Goal: Transaction & Acquisition: Purchase product/service

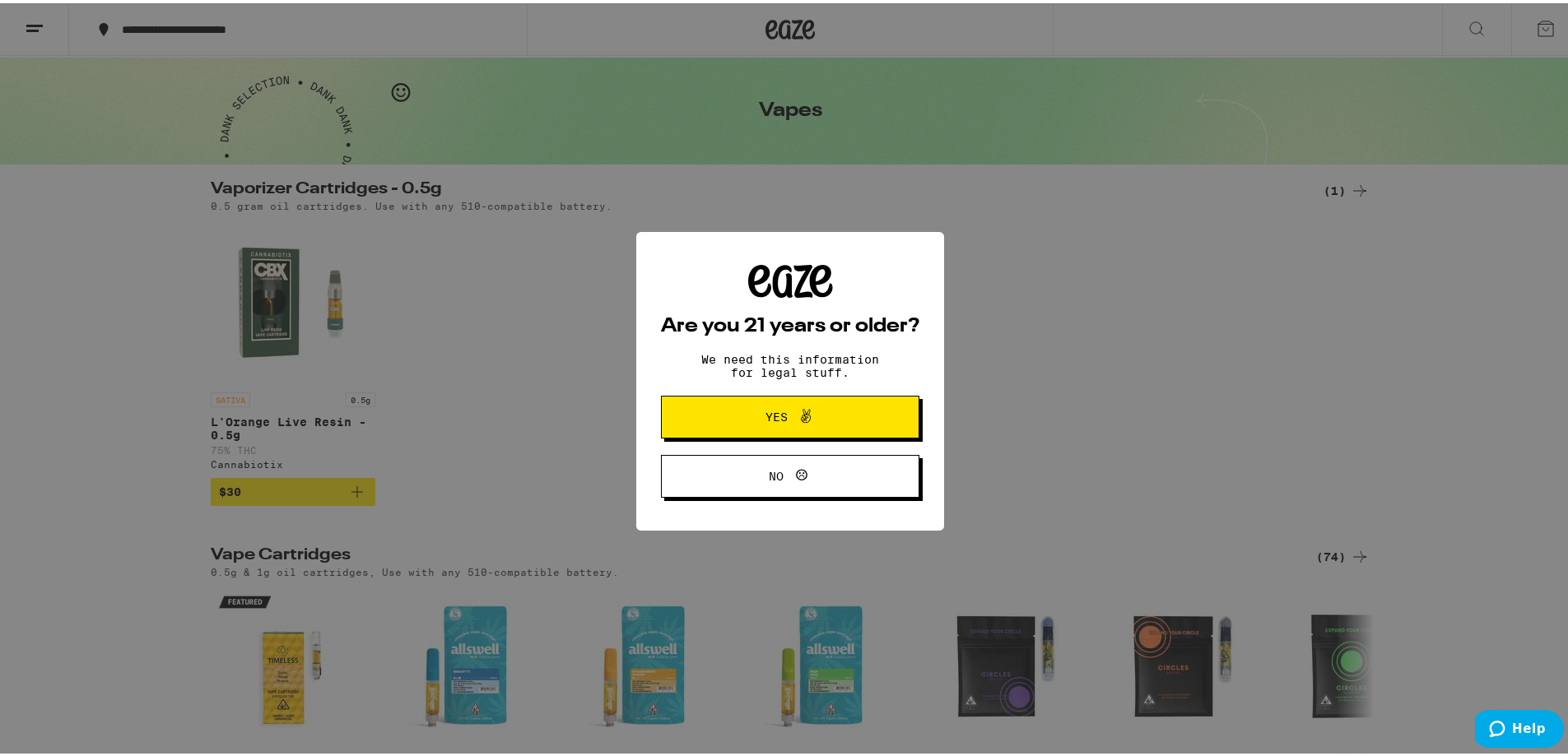
scroll to position [247, 0]
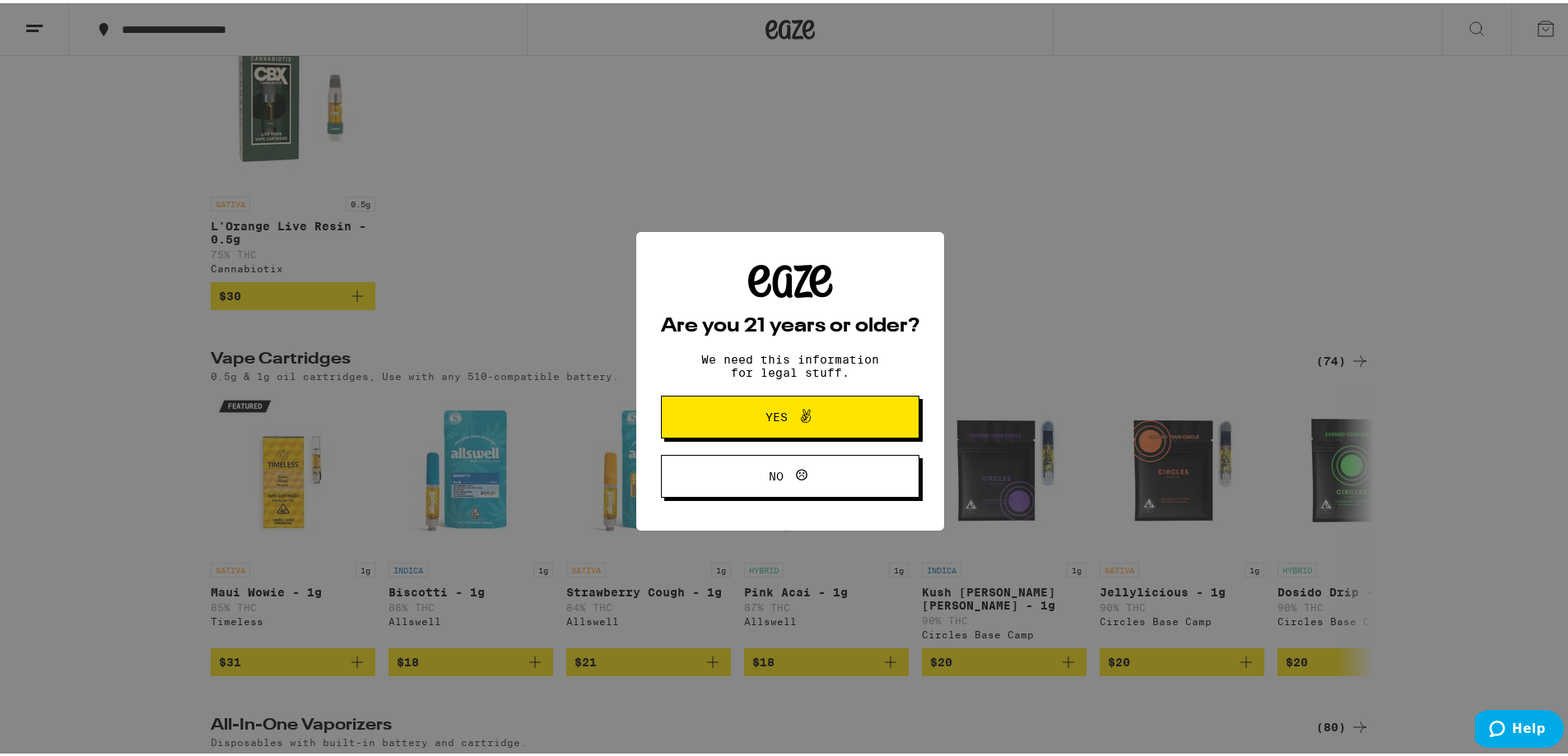
click at [803, 403] on button "Yes" at bounding box center [790, 414] width 259 height 43
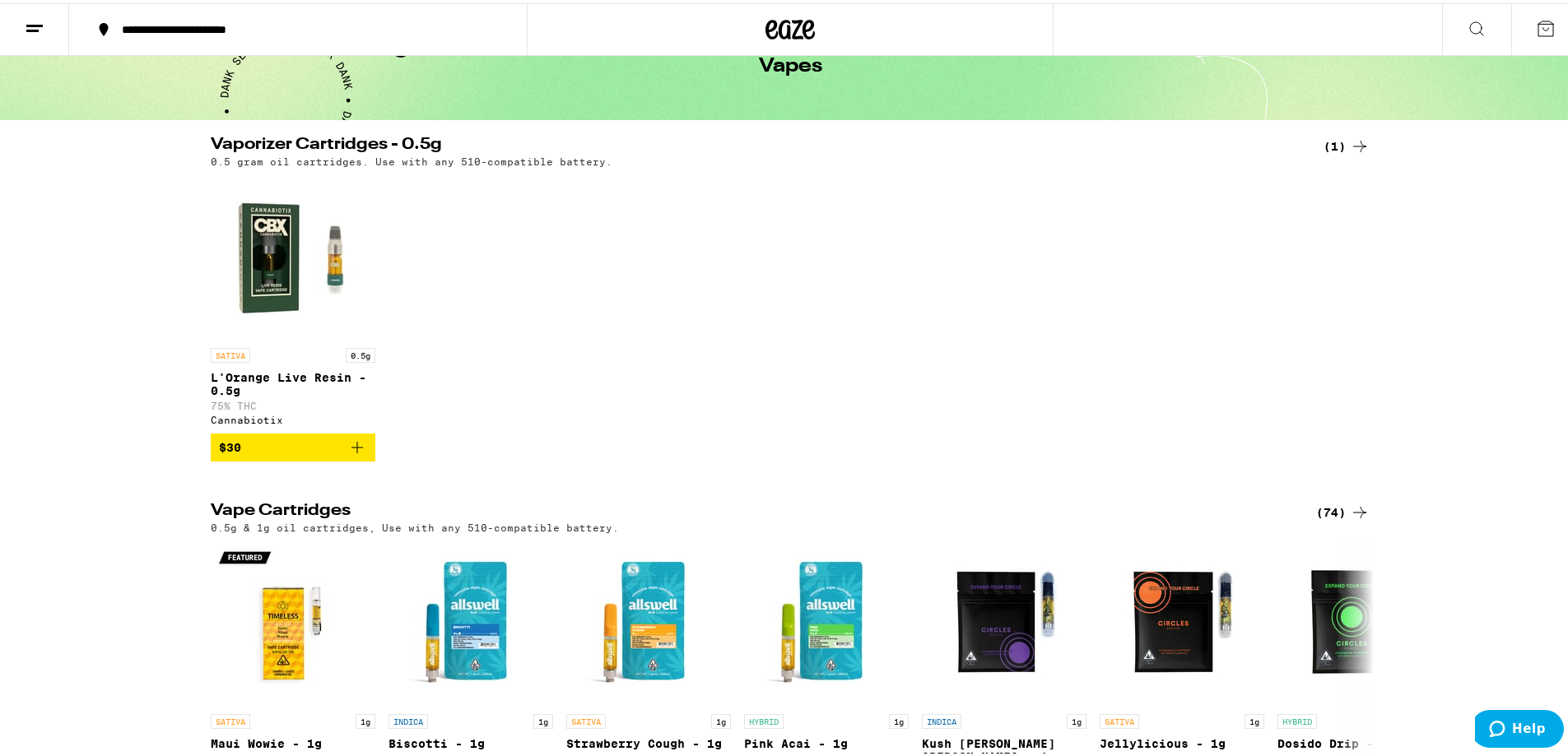
scroll to position [89, 0]
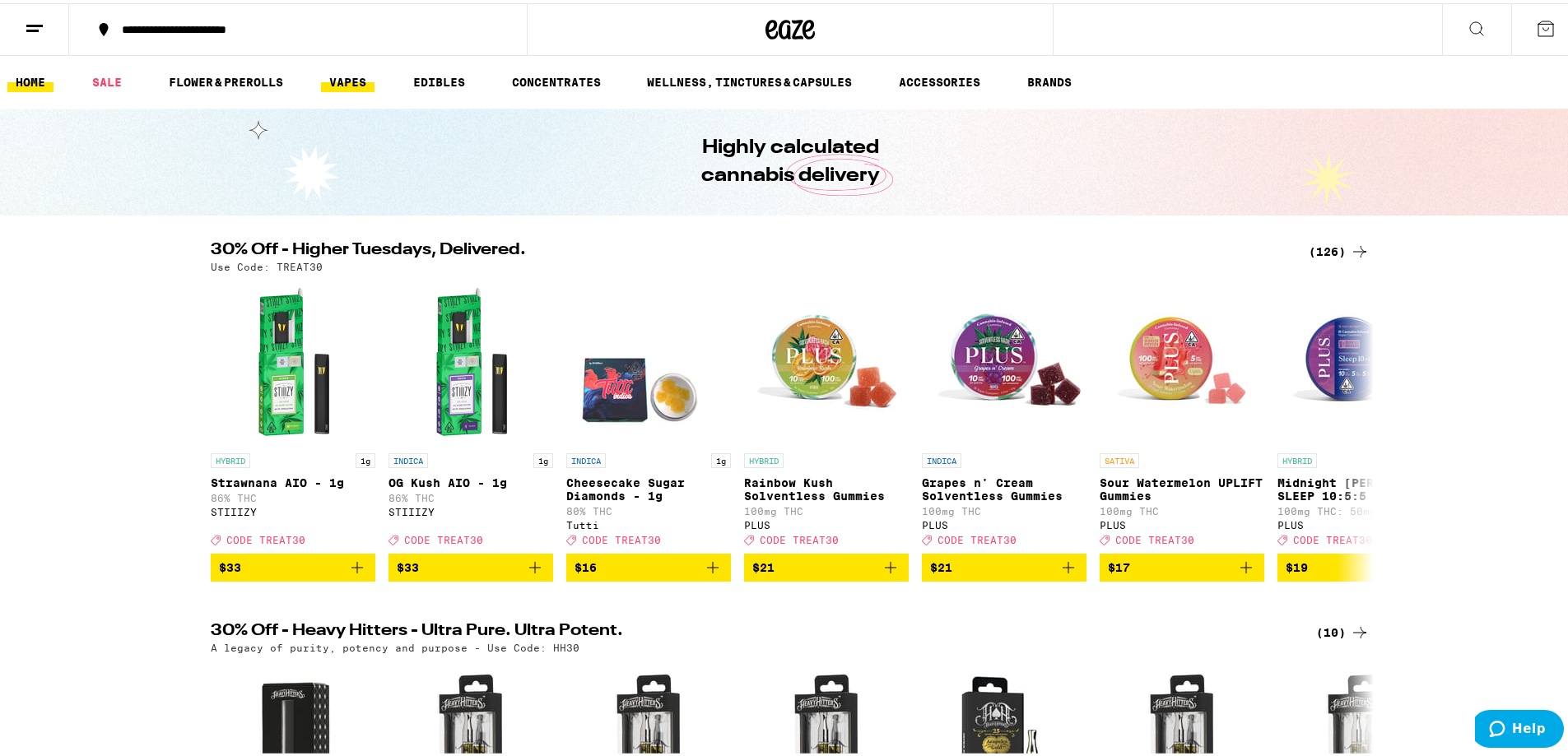
click at [349, 78] on link "VAPES" at bounding box center [348, 79] width 54 height 20
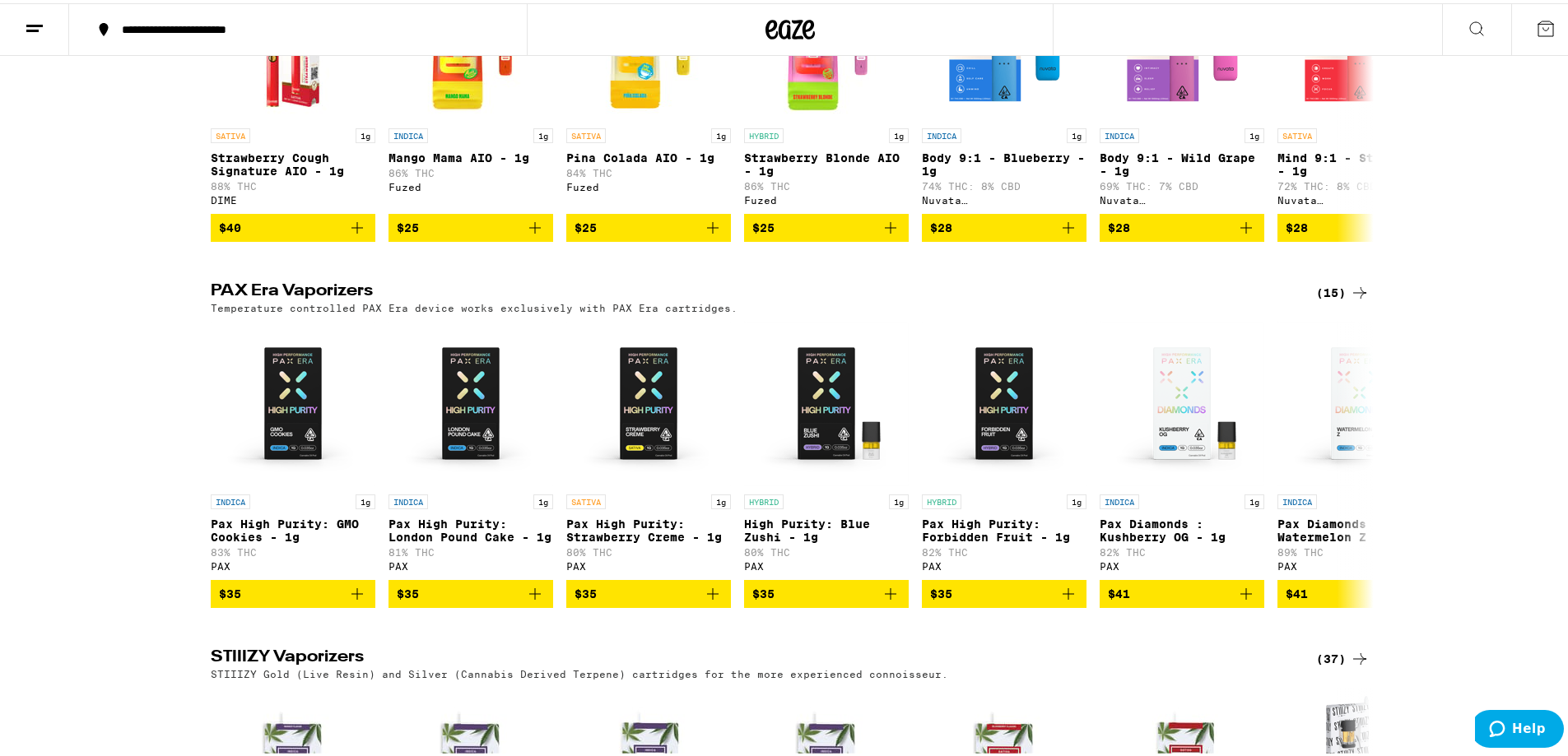
scroll to position [823, 0]
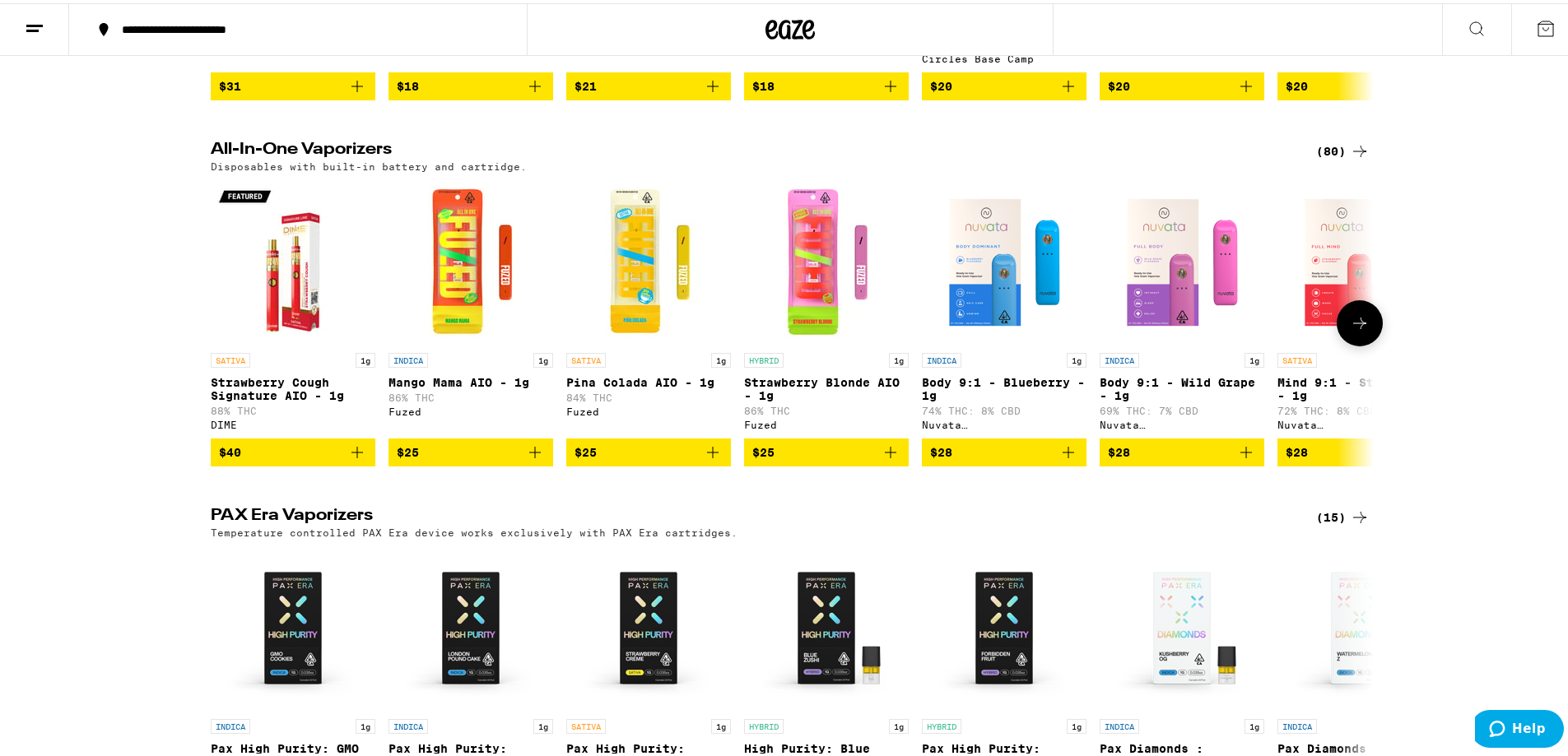
click at [1352, 330] on icon at bounding box center [1360, 320] width 20 height 20
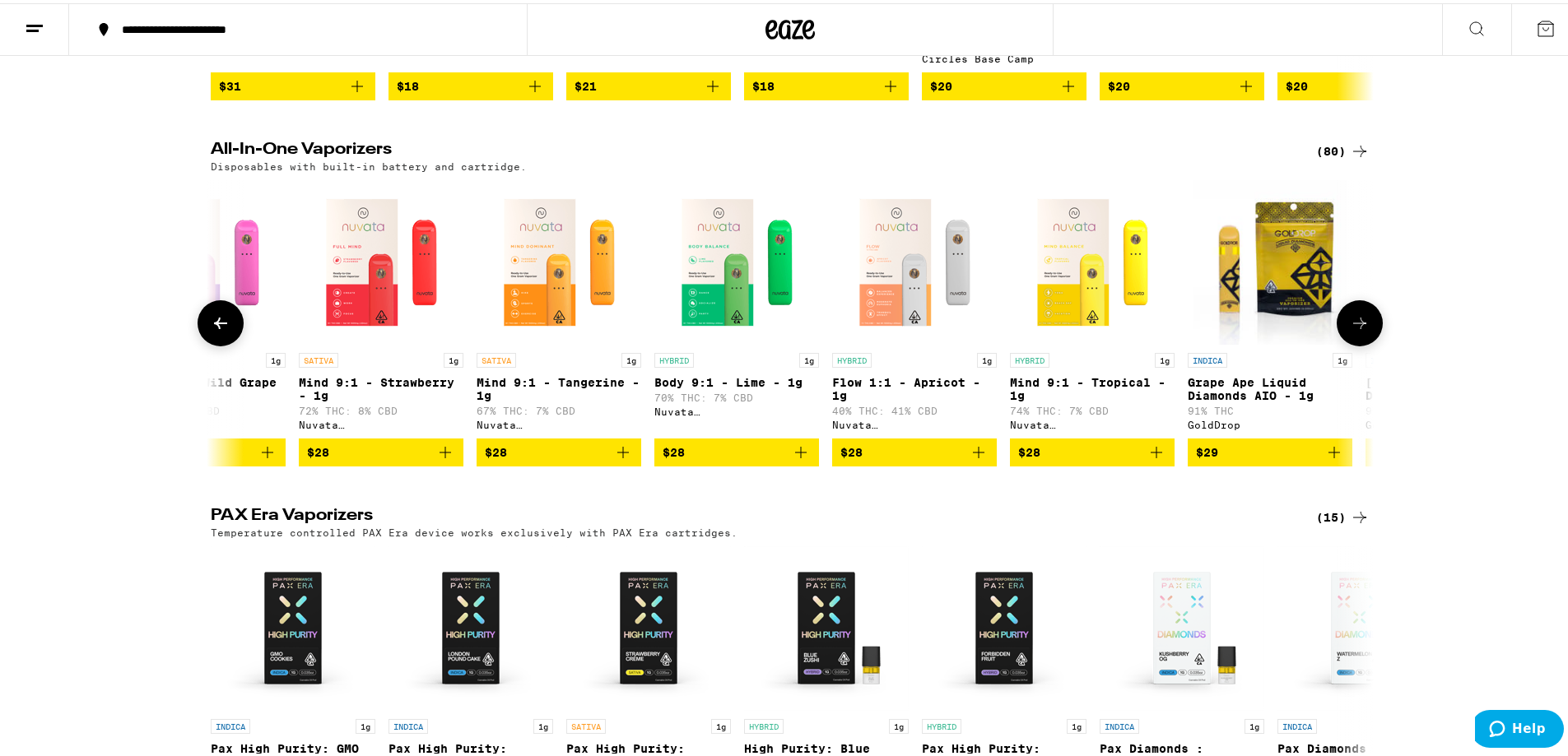
scroll to position [0, 980]
click at [1350, 330] on icon at bounding box center [1360, 320] width 20 height 20
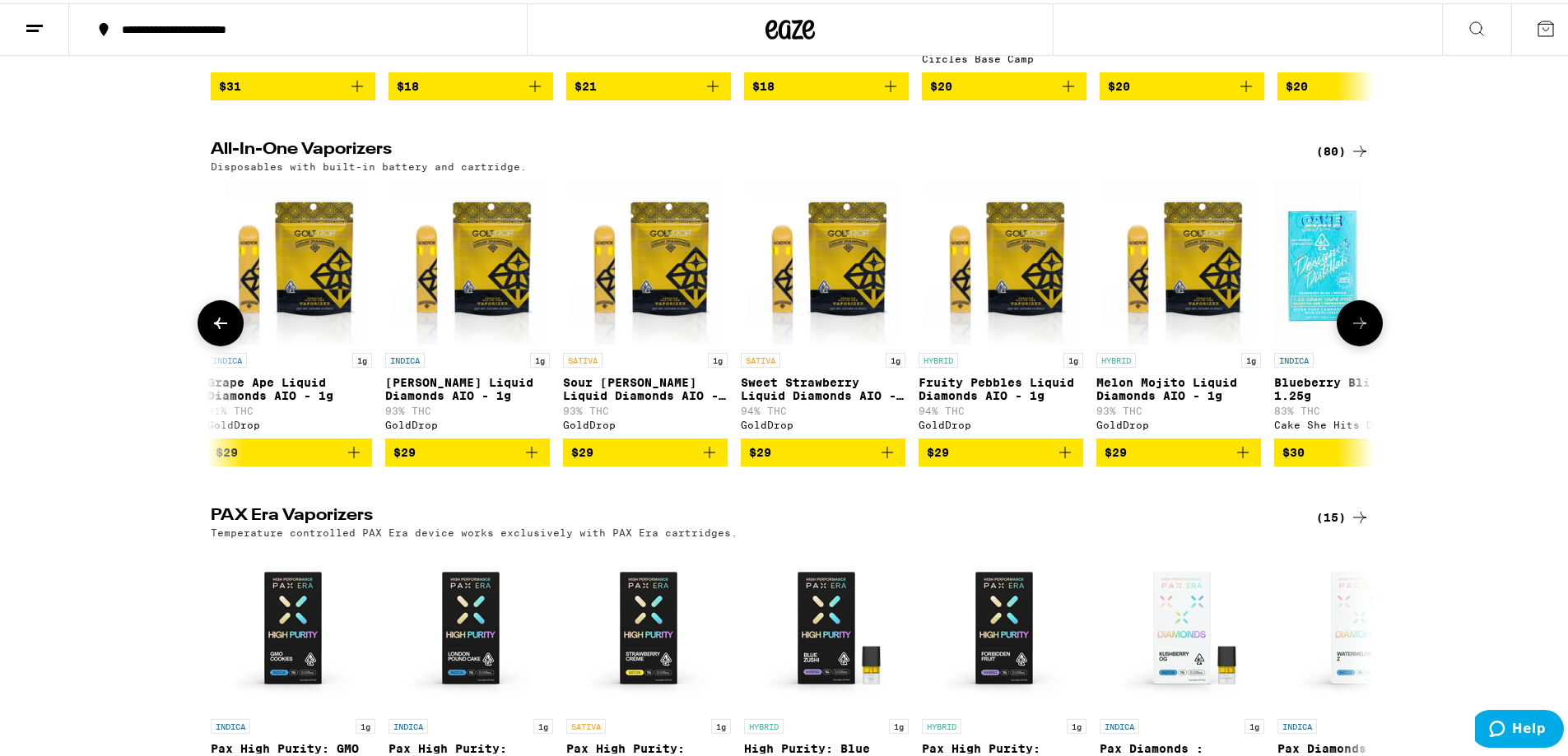
click at [1350, 330] on icon at bounding box center [1360, 320] width 20 height 20
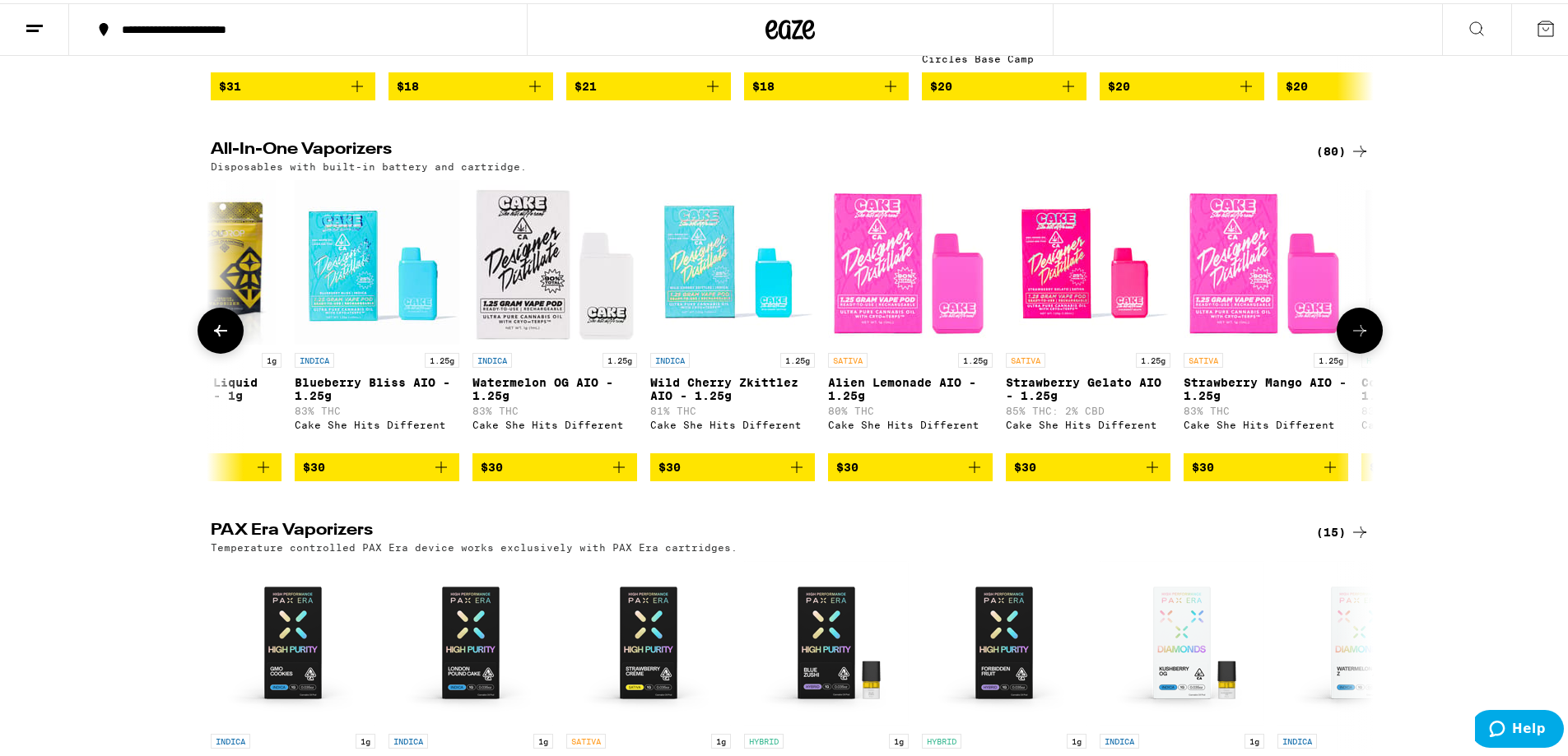
click at [1350, 337] on icon at bounding box center [1360, 327] width 20 height 20
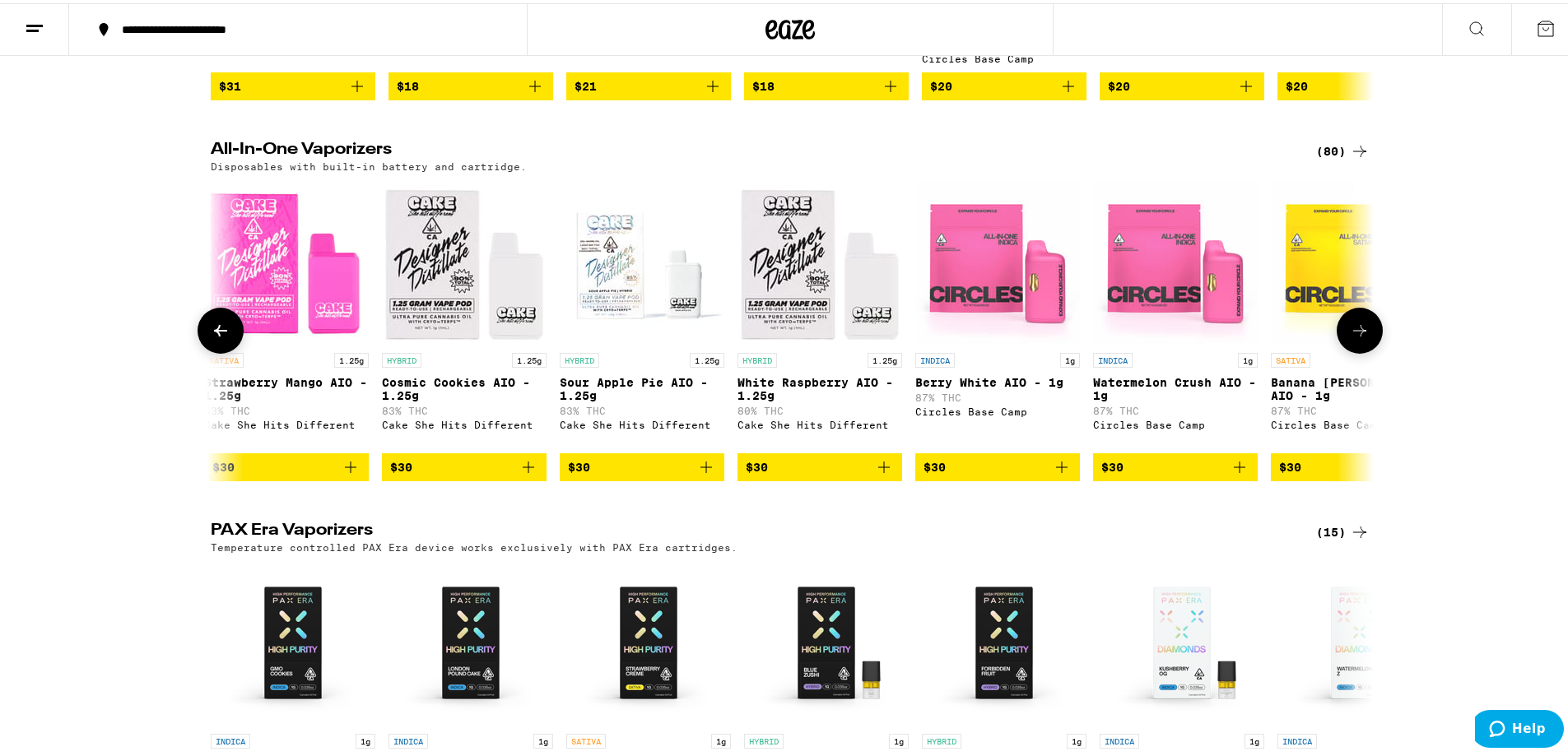
click at [1350, 337] on icon at bounding box center [1360, 327] width 20 height 20
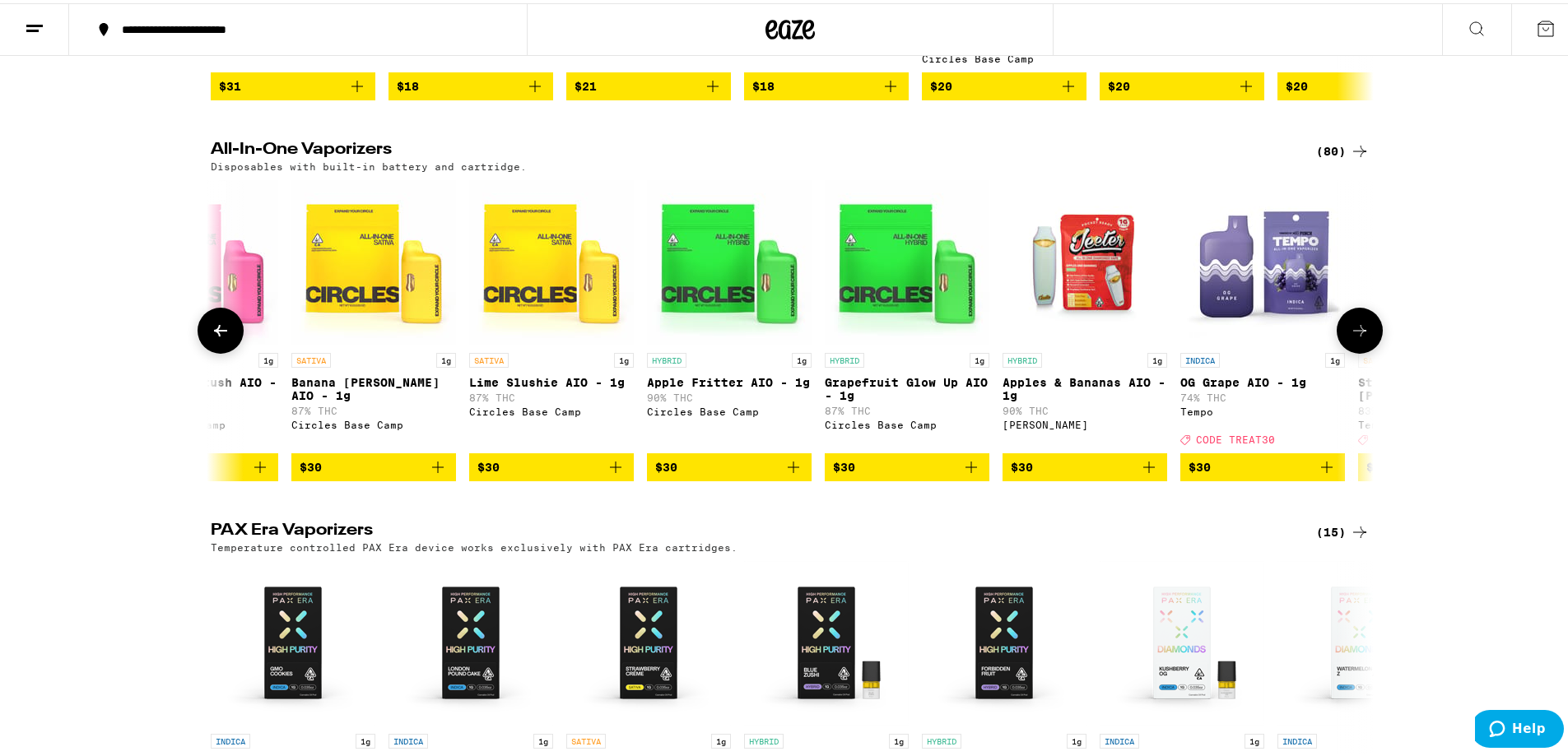
click at [1350, 337] on icon at bounding box center [1360, 327] width 20 height 20
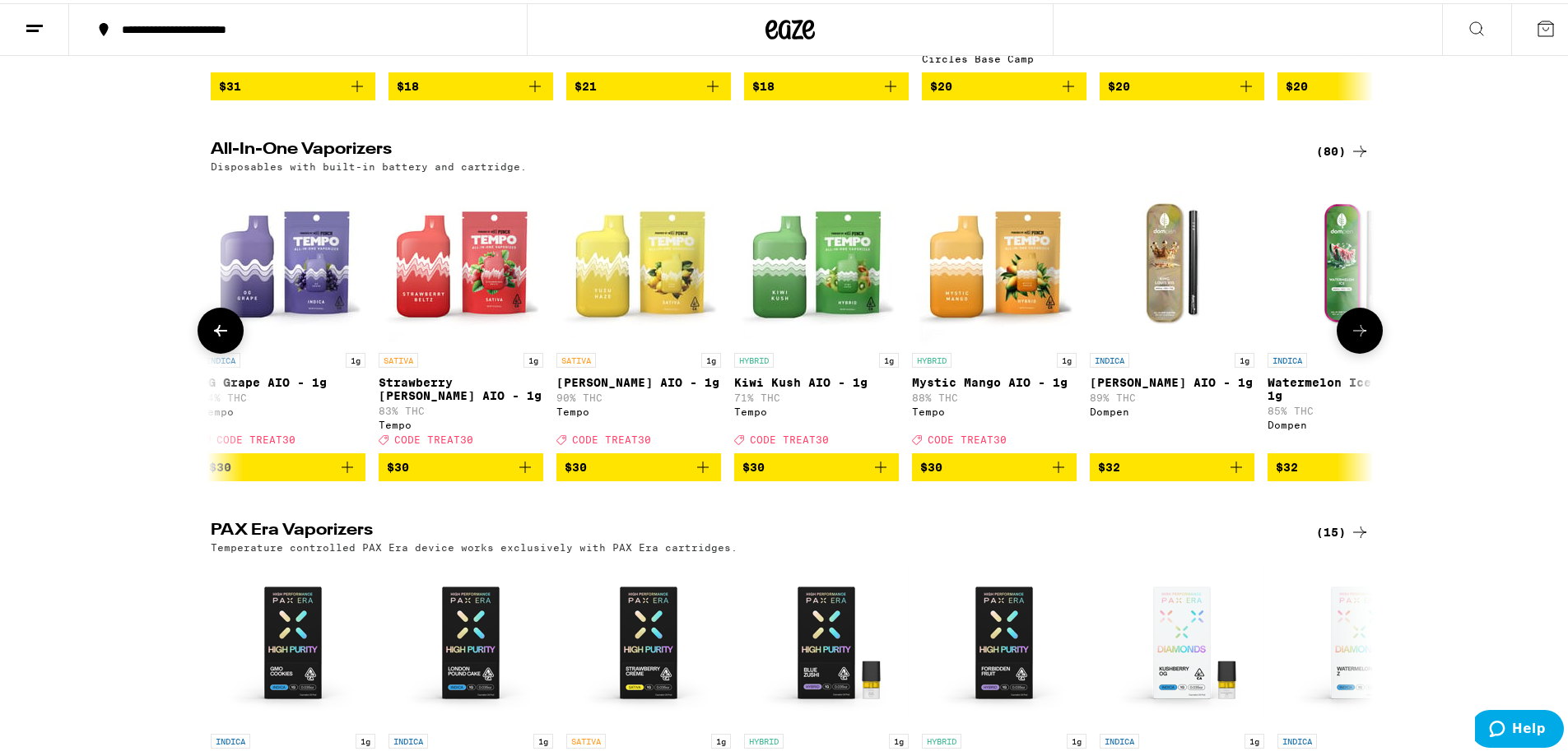
click at [1350, 337] on icon at bounding box center [1360, 327] width 20 height 20
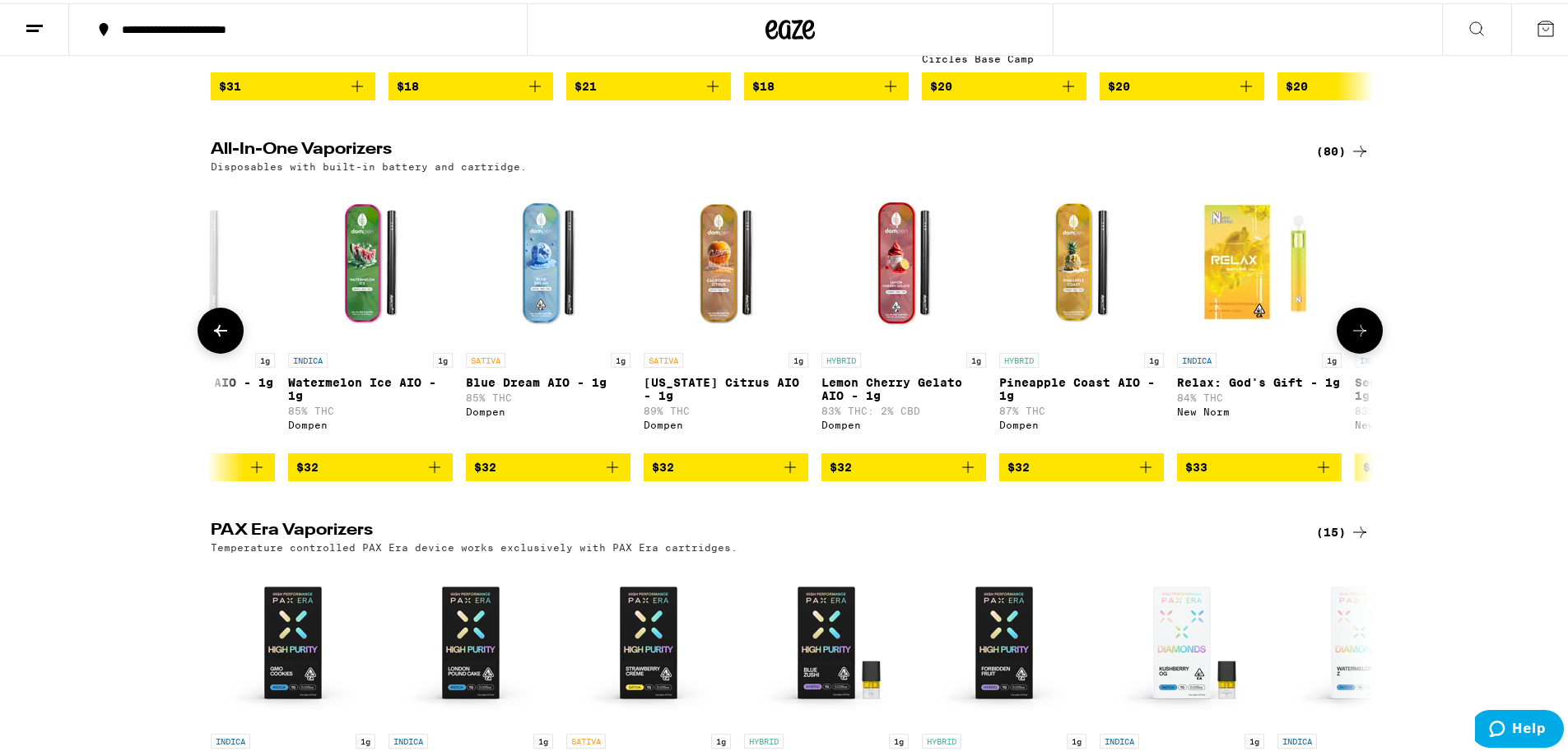
click at [1350, 337] on icon at bounding box center [1360, 327] width 20 height 20
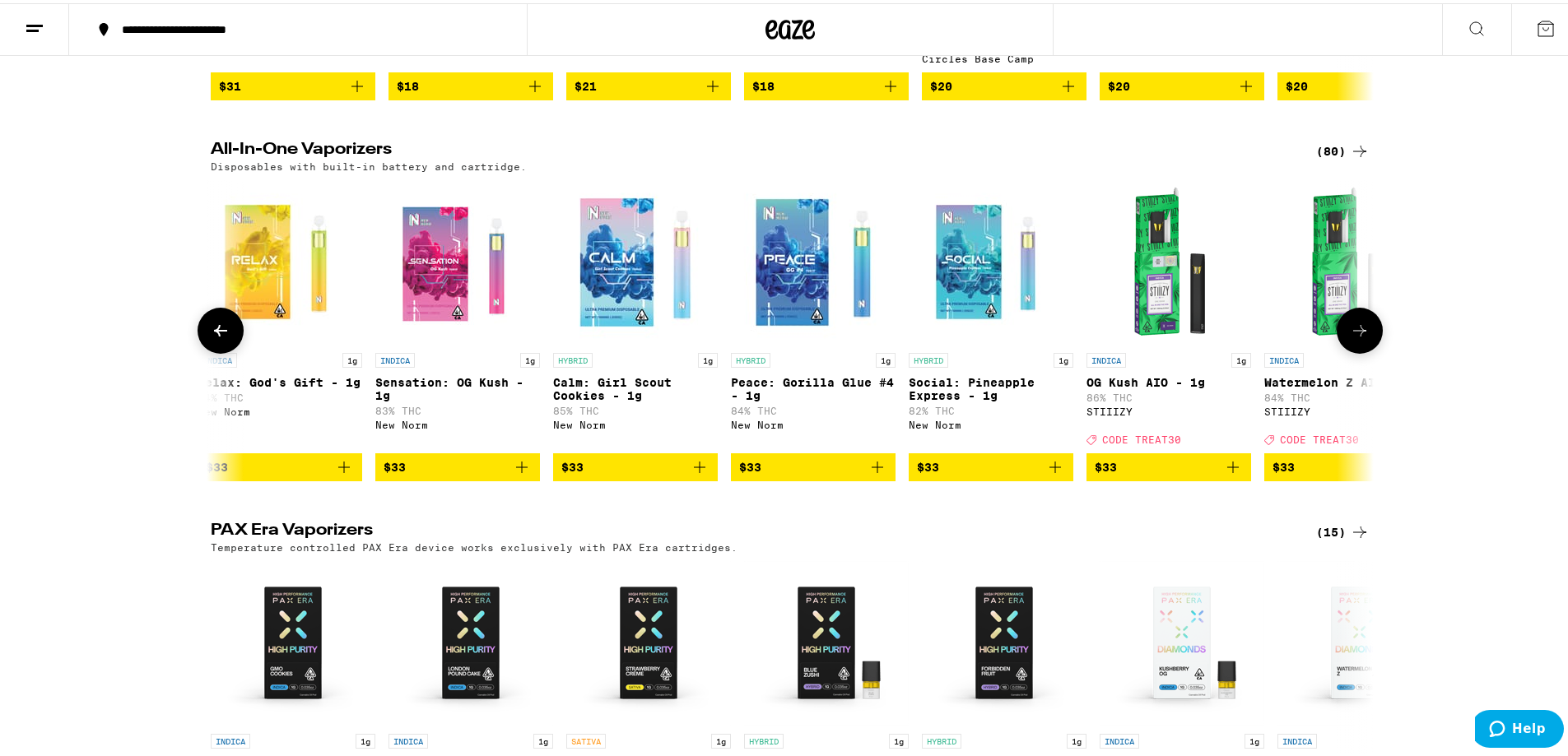
click at [1350, 337] on icon at bounding box center [1360, 327] width 20 height 20
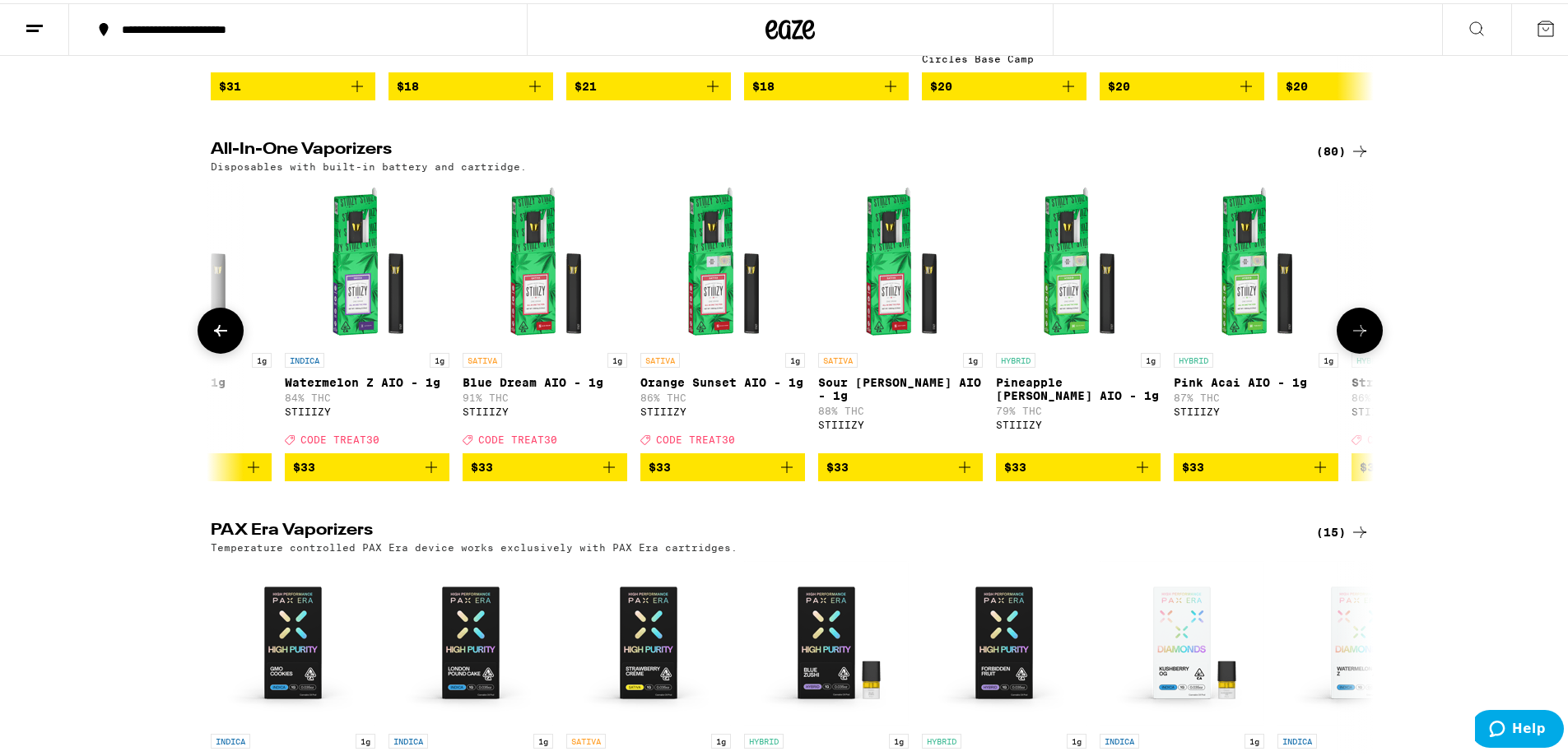
click at [1350, 337] on icon at bounding box center [1360, 327] width 20 height 20
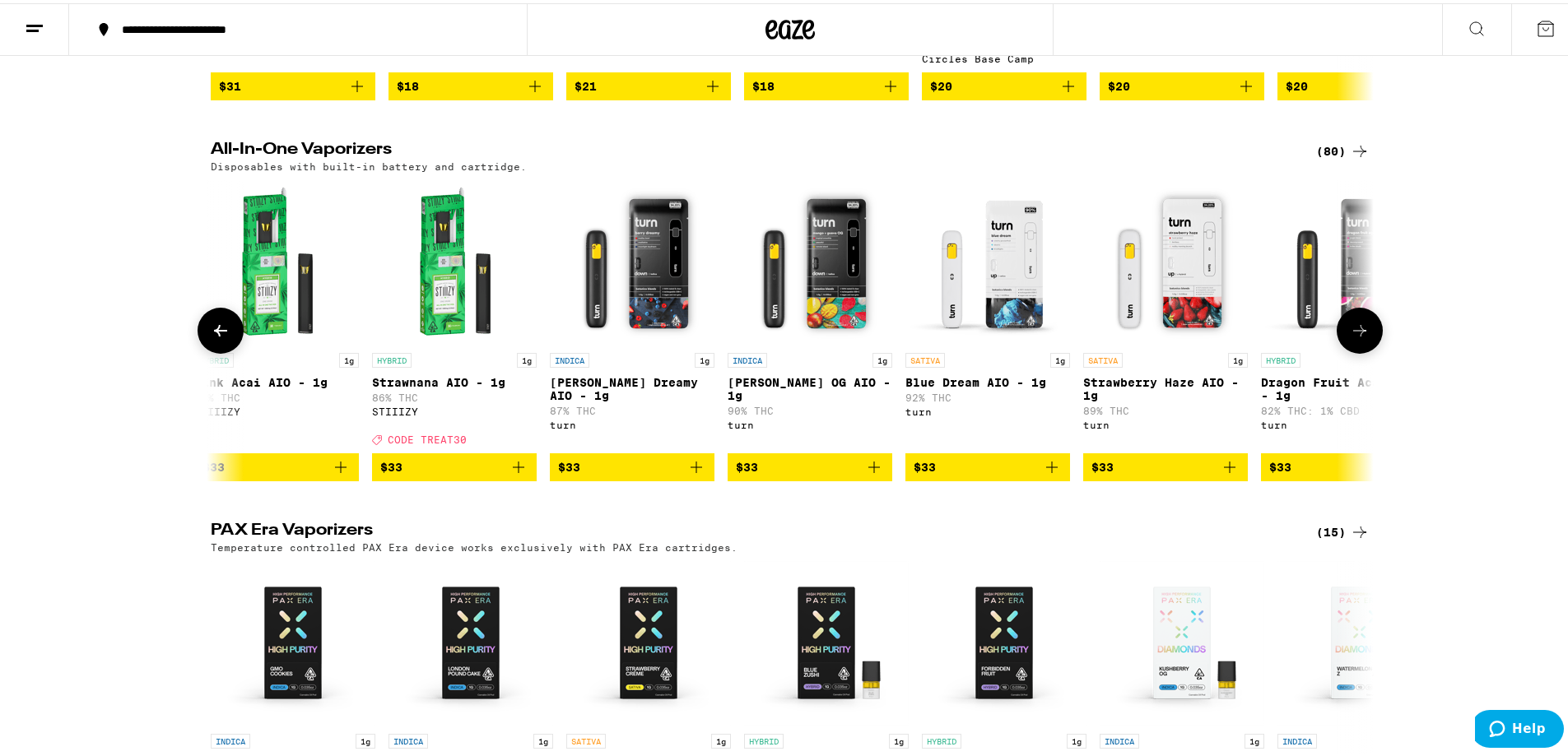
click at [1350, 337] on icon at bounding box center [1360, 327] width 20 height 20
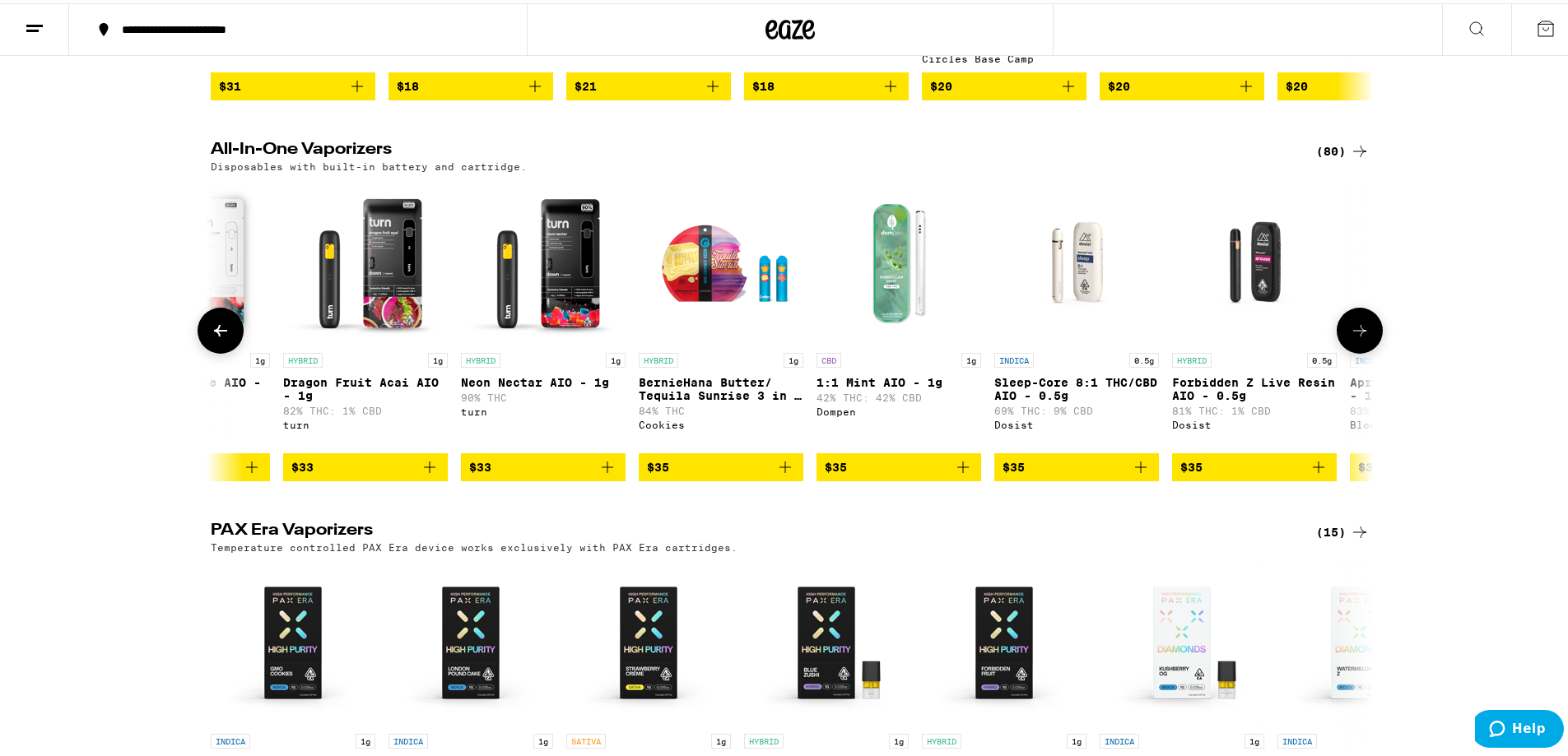
scroll to position [0, 10775]
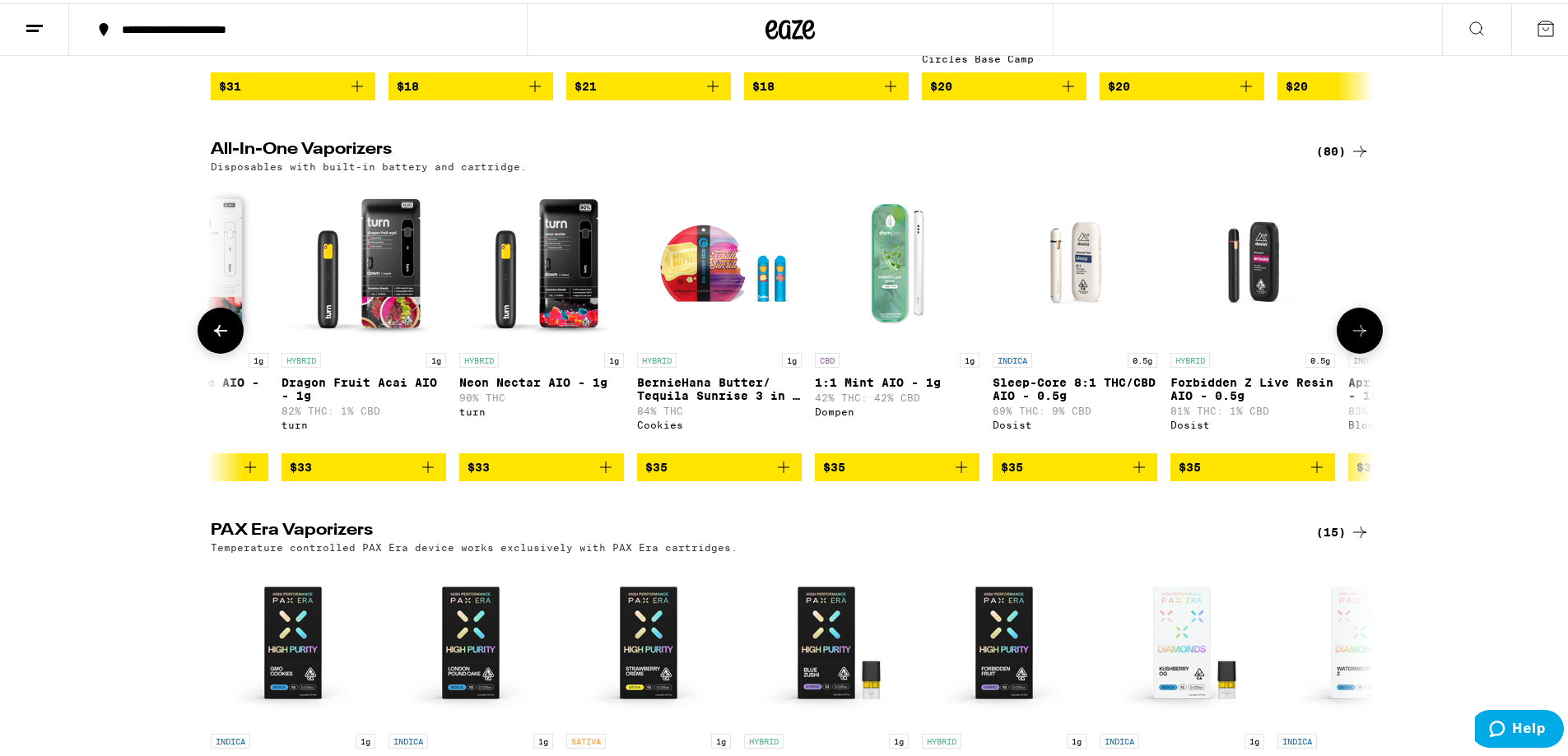
click at [1350, 337] on icon at bounding box center [1360, 327] width 20 height 20
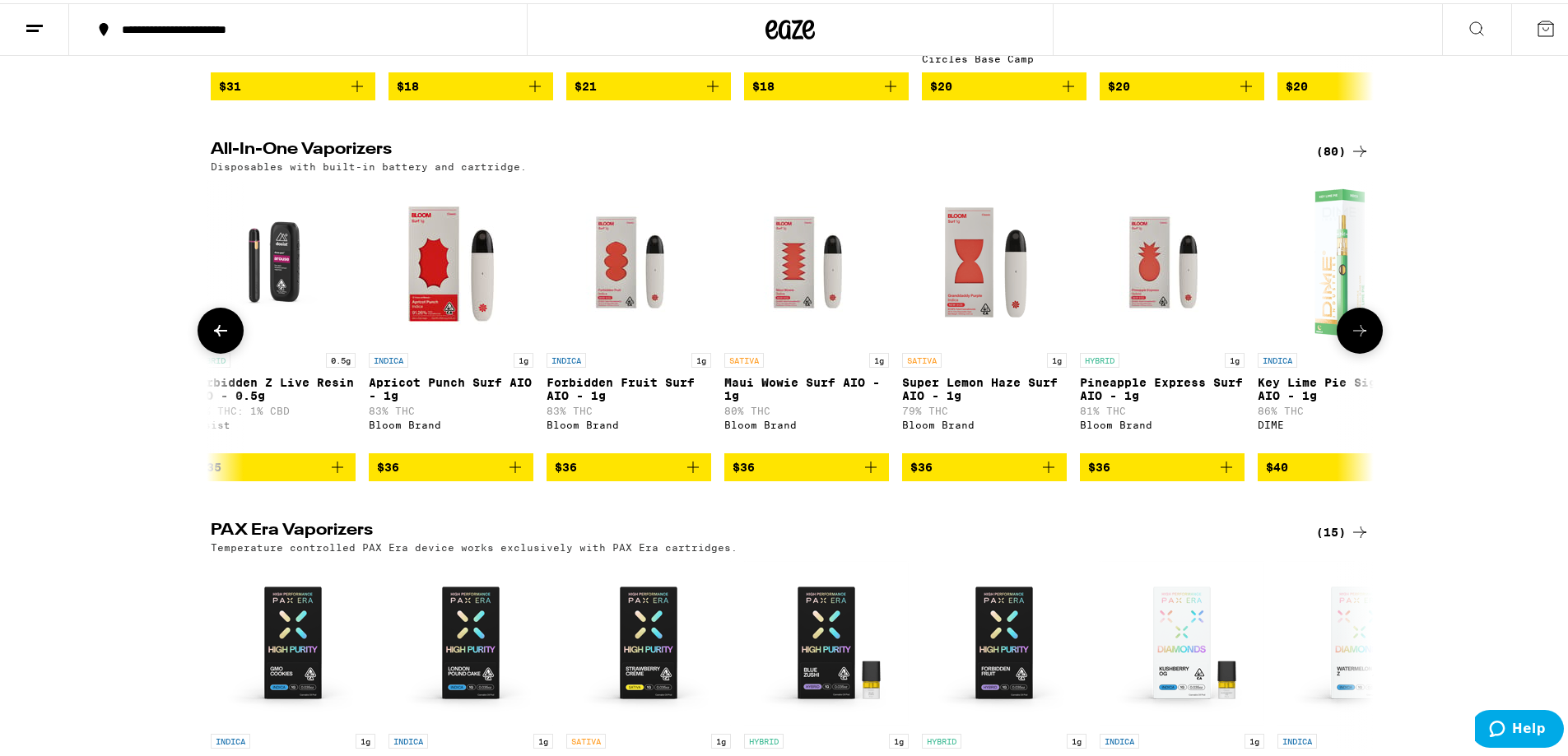
click at [1350, 337] on icon at bounding box center [1360, 327] width 20 height 20
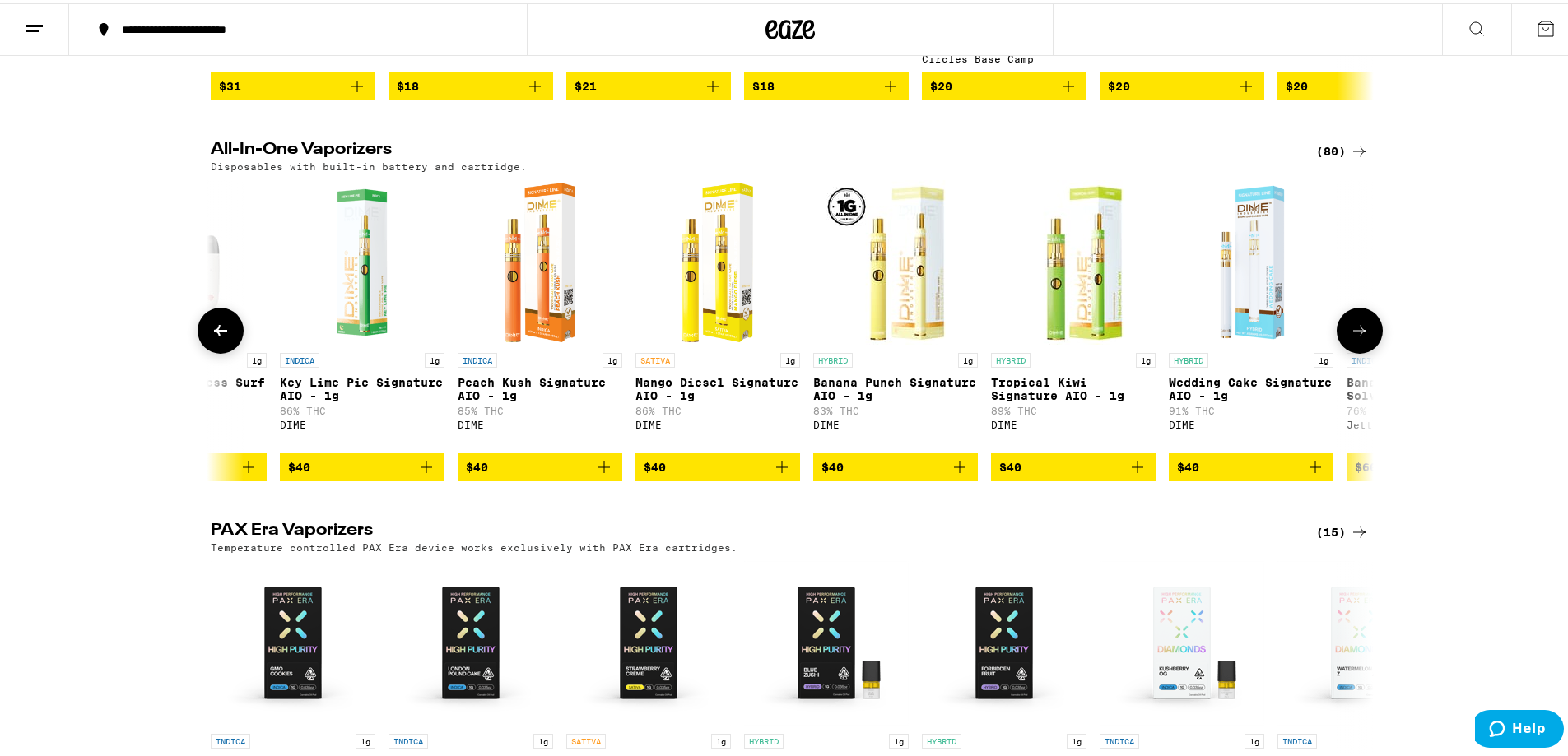
scroll to position [0, 12734]
click at [1350, 337] on icon at bounding box center [1360, 327] width 20 height 20
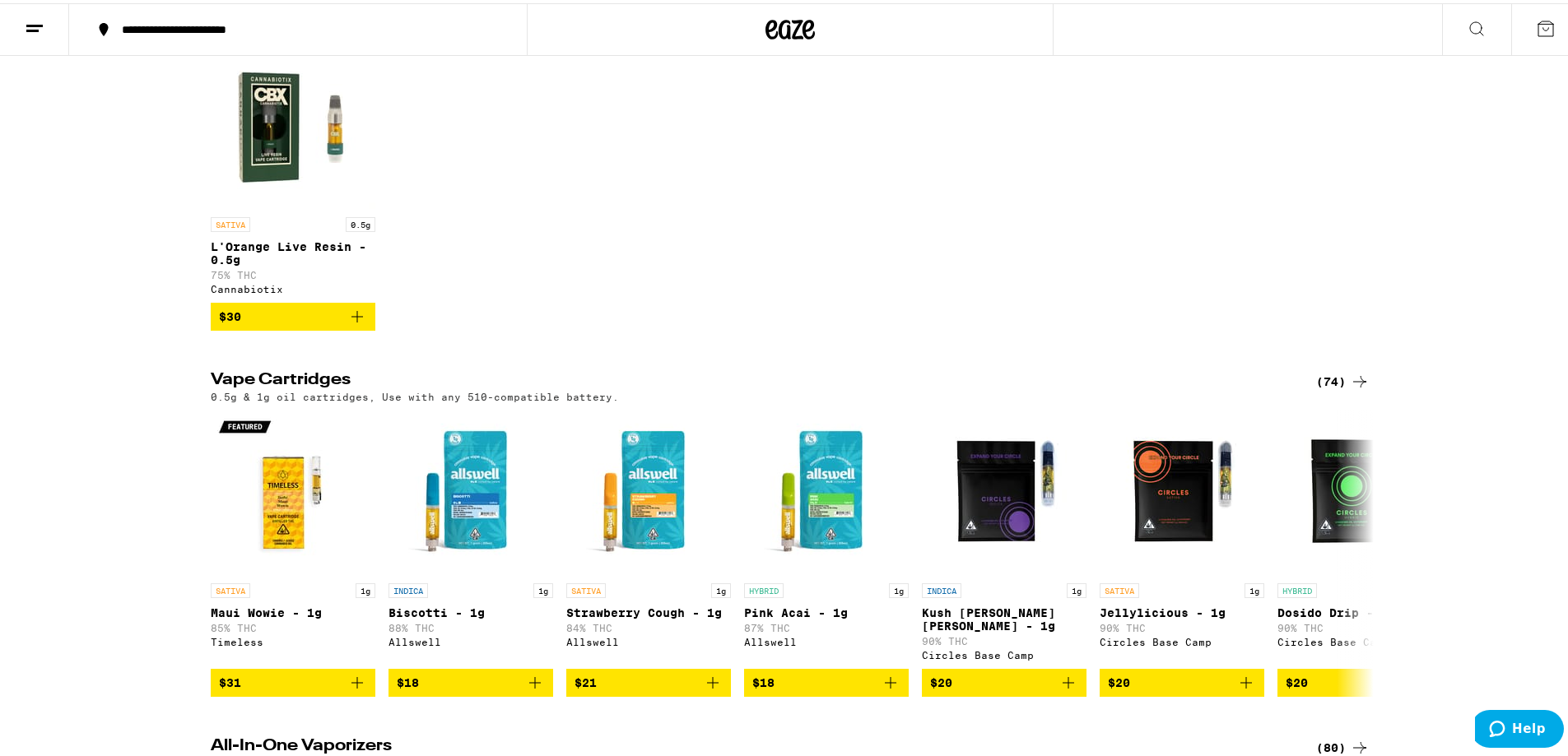
scroll to position [247, 0]
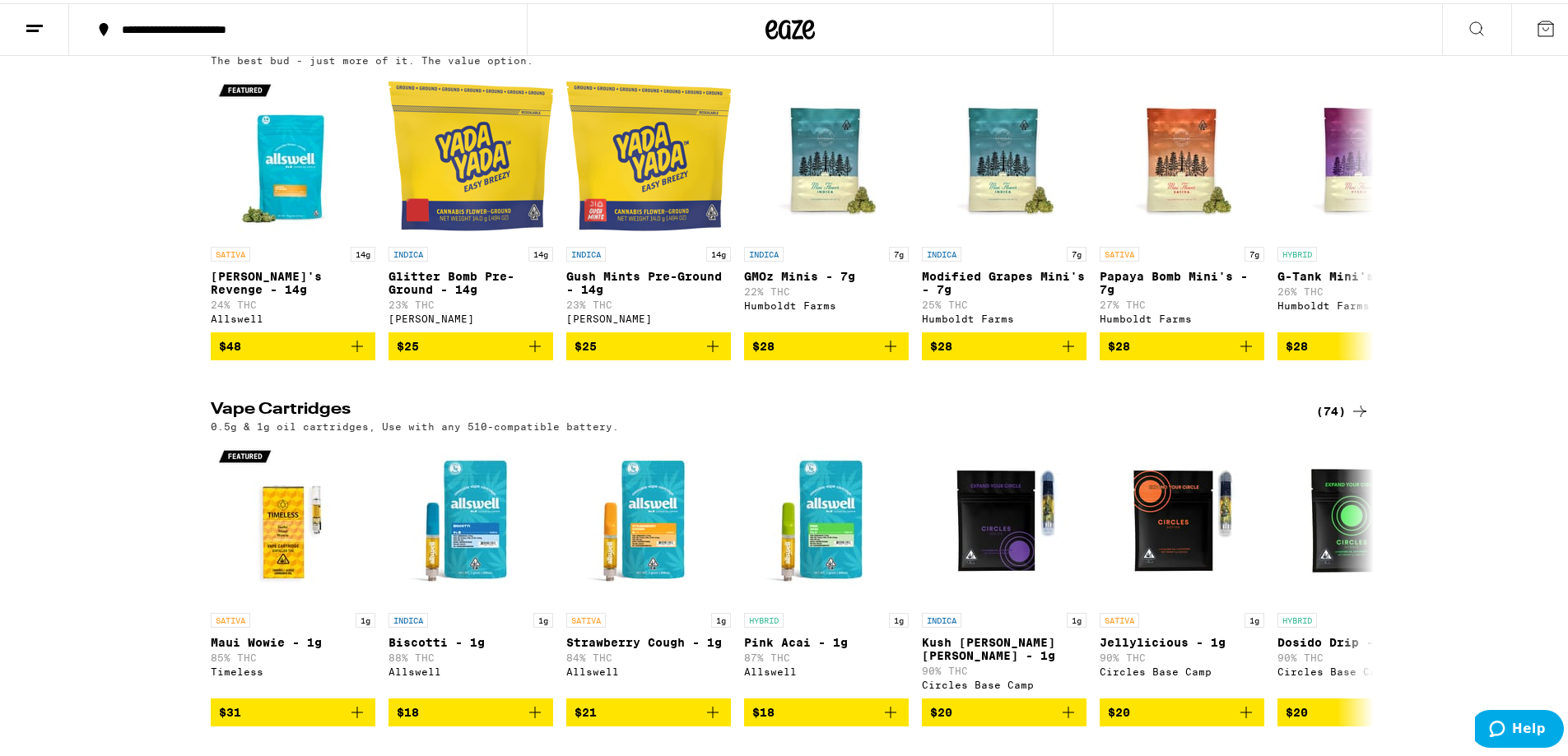
scroll to position [1728, 0]
